Goal: Task Accomplishment & Management: Manage account settings

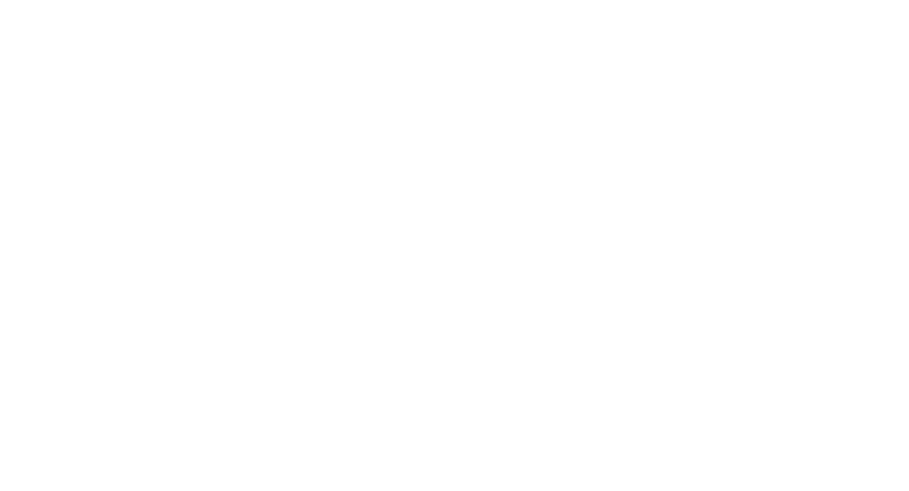
click at [72, 46] on html at bounding box center [454, 245] width 909 height 491
